Goal: Navigation & Orientation: Find specific page/section

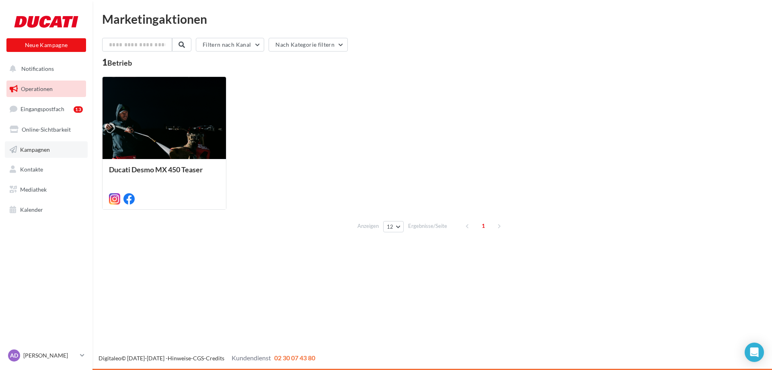
click at [35, 147] on span "Kampagnen" at bounding box center [35, 149] width 30 height 7
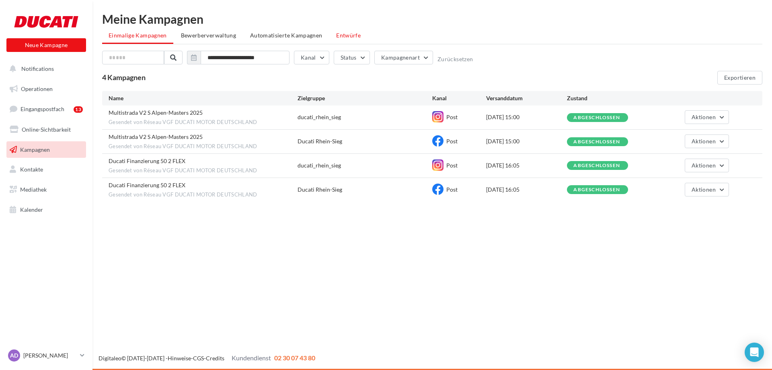
click at [341, 36] on span "Entwürfe" at bounding box center [348, 35] width 25 height 7
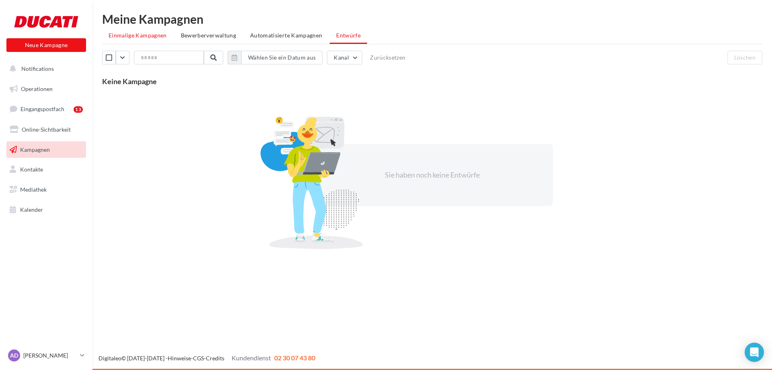
click at [151, 38] on span "Einmalige Kampagnen" at bounding box center [138, 35] width 58 height 7
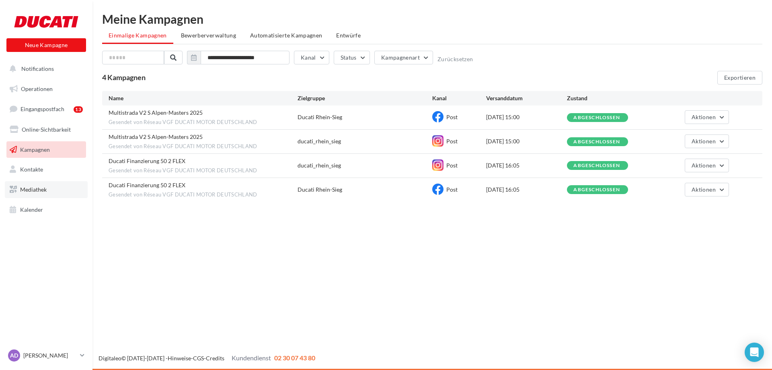
click at [31, 190] on span "Mediathek" at bounding box center [33, 189] width 27 height 7
